Goal: Task Accomplishment & Management: Complete application form

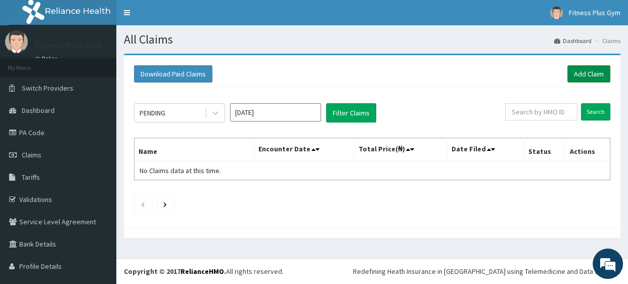
drag, startPoint x: 0, startPoint y: 0, endPoint x: 580, endPoint y: 76, distance: 584.7
click at [580, 76] on link "Add Claim" at bounding box center [589, 73] width 43 height 17
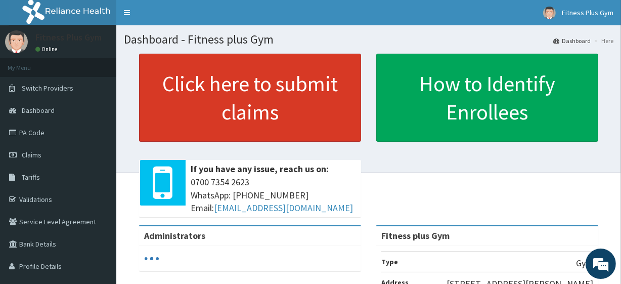
click at [243, 120] on link "Click here to submit claims" at bounding box center [250, 98] width 222 height 88
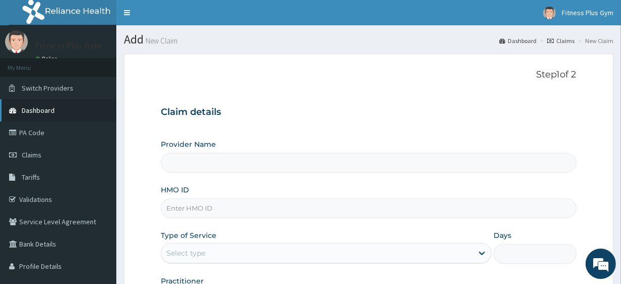
type input "Fitness plus Gym"
type input "1"
click at [235, 207] on input "HMO ID" at bounding box center [368, 208] width 415 height 20
type input "AGO/10048/C"
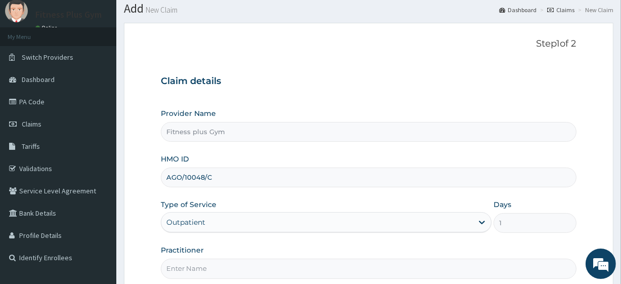
scroll to position [92, 0]
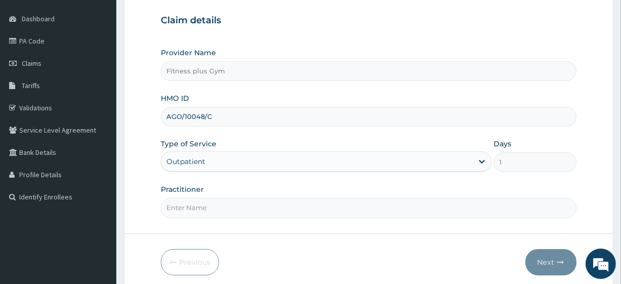
click at [298, 195] on div "Practitioner" at bounding box center [368, 200] width 415 height 33
click at [290, 208] on input "Practitioner" at bounding box center [368, 208] width 415 height 20
type input "Fitness+"
click at [549, 255] on button "Next" at bounding box center [551, 262] width 51 height 26
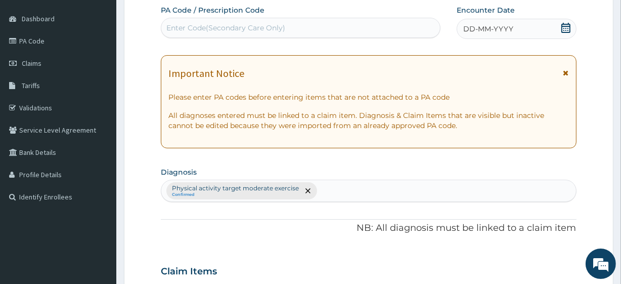
click at [311, 12] on div "PA Code / Prescription Code Enter Code(Secondary Care Only)" at bounding box center [300, 21] width 279 height 33
click at [330, 28] on div "Enter Code(Secondary Care Only)" at bounding box center [300, 28] width 278 height 16
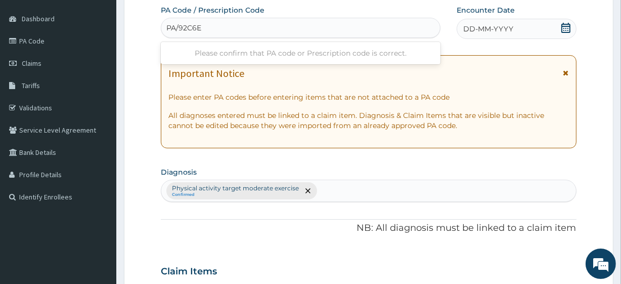
type input "PA/92C6EA"
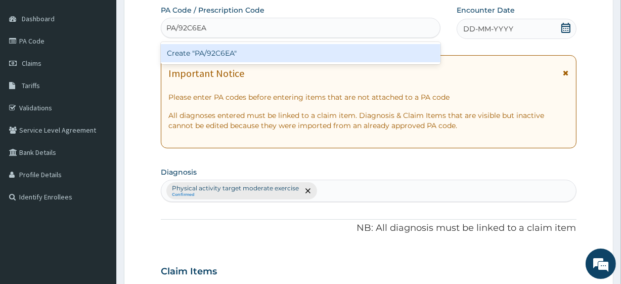
click at [339, 47] on div "Create "PA/92C6EA"" at bounding box center [300, 53] width 279 height 18
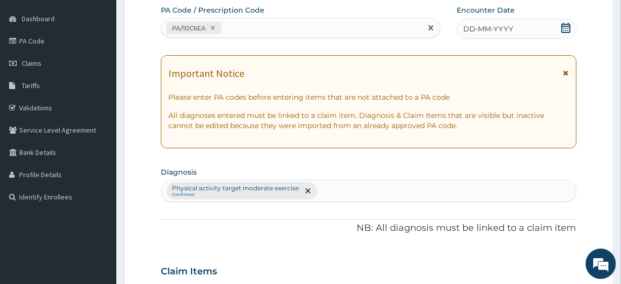
click at [540, 19] on div "DD-MM-YYYY" at bounding box center [517, 29] width 120 height 20
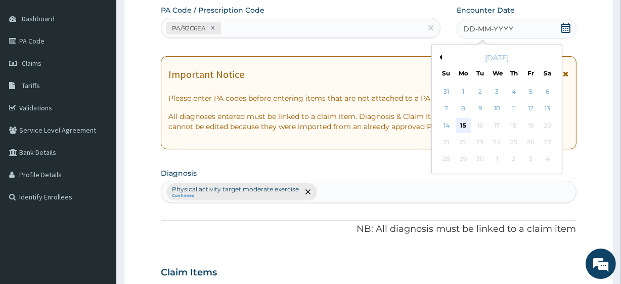
click at [466, 122] on div "15" at bounding box center [463, 125] width 15 height 15
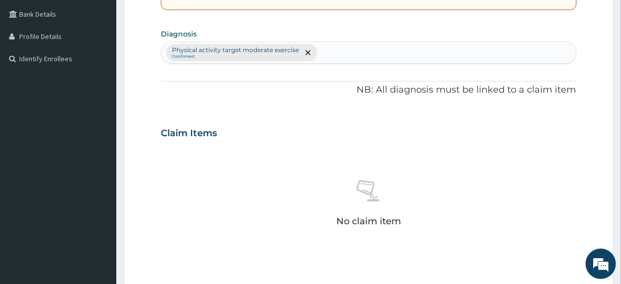
scroll to position [368, 0]
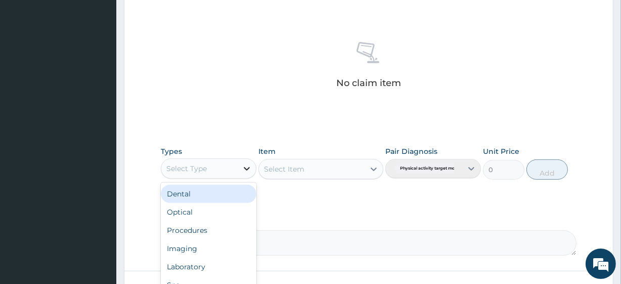
click at [240, 169] on div at bounding box center [247, 168] width 18 height 18
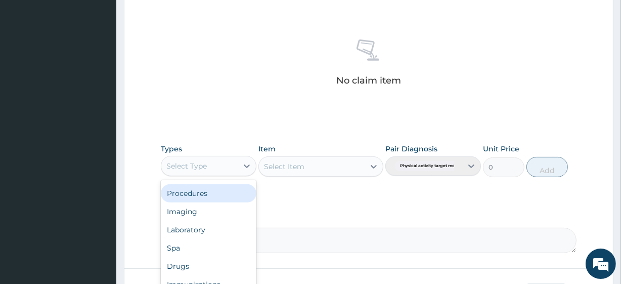
scroll to position [445, 0]
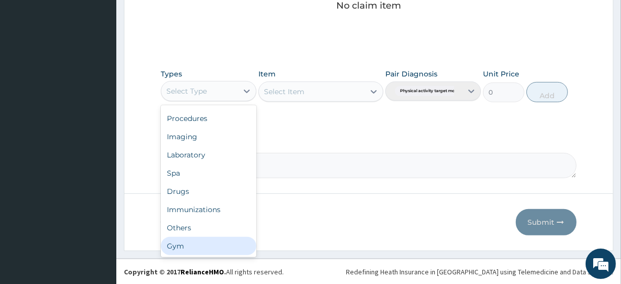
click at [221, 248] on div "Gym" at bounding box center [209, 246] width 96 height 18
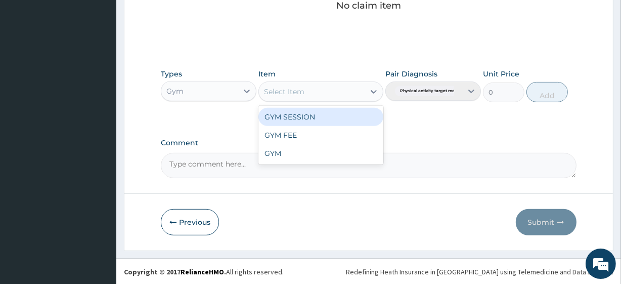
click at [351, 88] on div "Select Item" at bounding box center [311, 91] width 105 height 16
click at [346, 112] on div "GYM SESSION" at bounding box center [321, 117] width 124 height 18
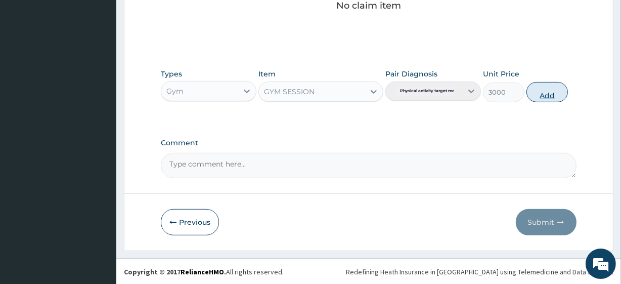
click at [533, 92] on button "Add" at bounding box center [547, 92] width 41 height 20
type input "0"
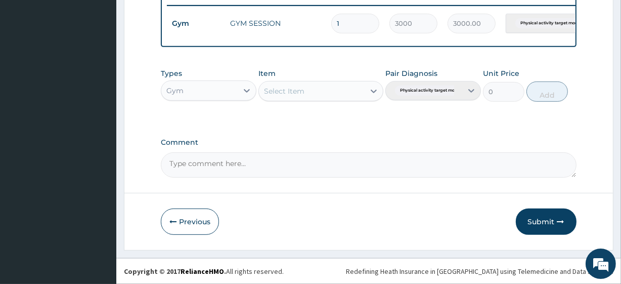
click at [543, 224] on button "Submit" at bounding box center [546, 221] width 61 height 26
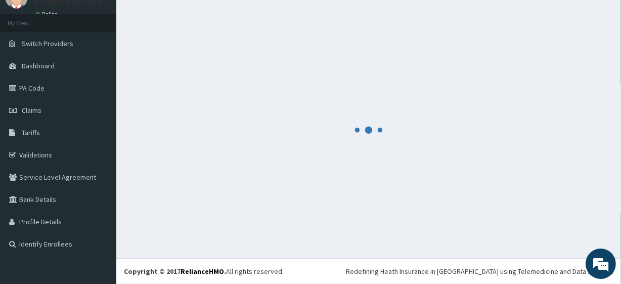
scroll to position [404, 0]
